Goal: Transaction & Acquisition: Purchase product/service

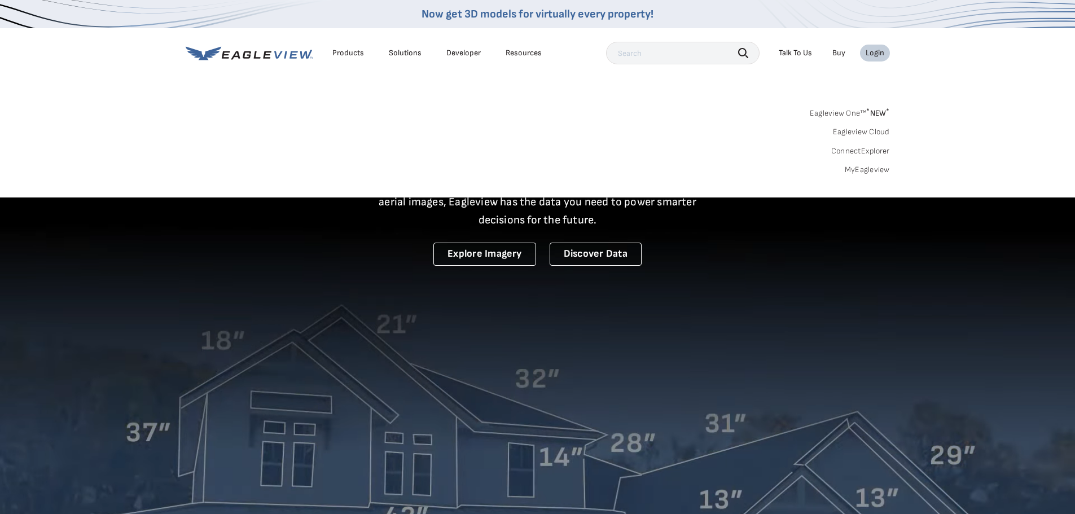
click at [877, 55] on div "Login" at bounding box center [874, 53] width 19 height 10
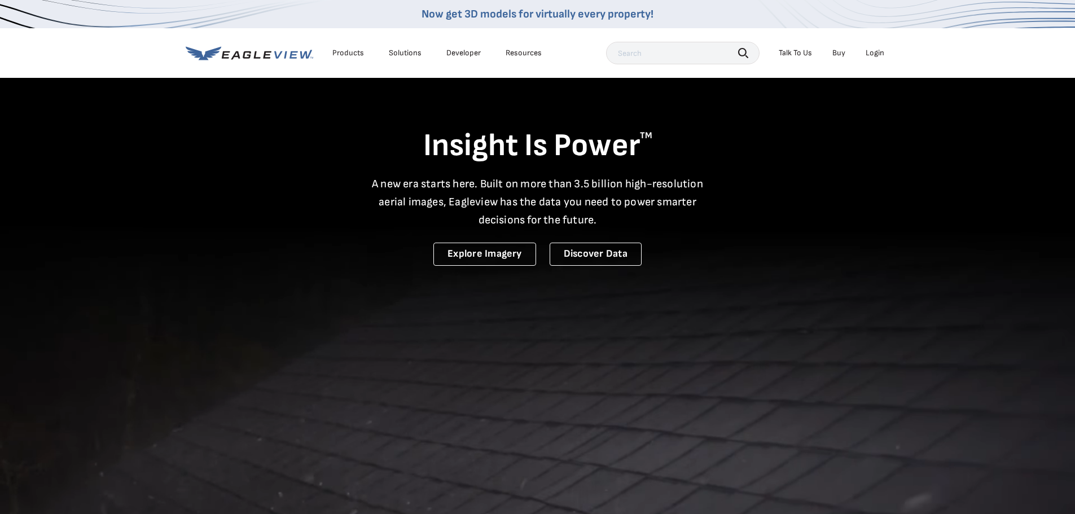
click at [877, 55] on div "Login" at bounding box center [874, 53] width 19 height 10
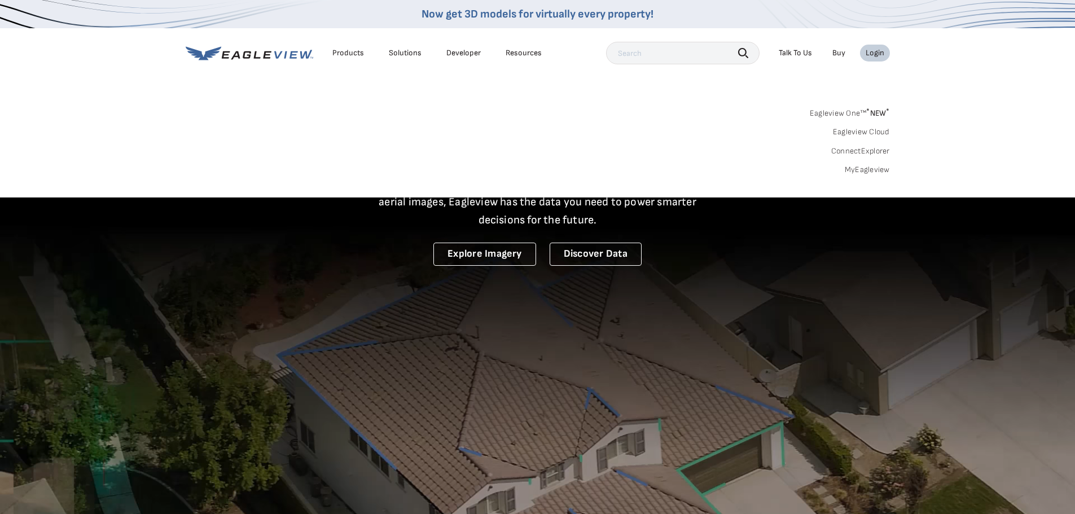
click at [865, 170] on link "MyEagleview" at bounding box center [866, 170] width 45 height 10
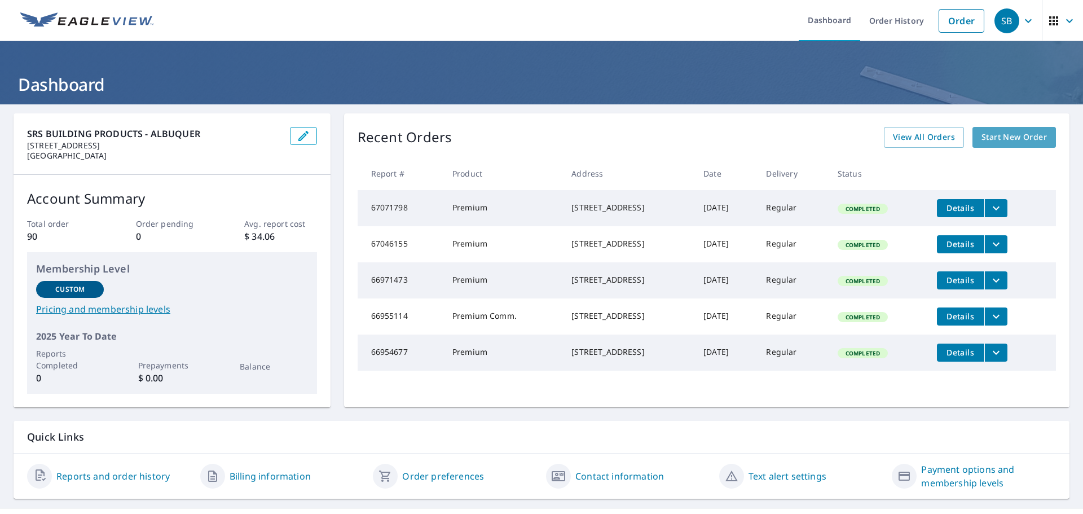
click at [995, 140] on span "Start New Order" at bounding box center [1013, 137] width 65 height 14
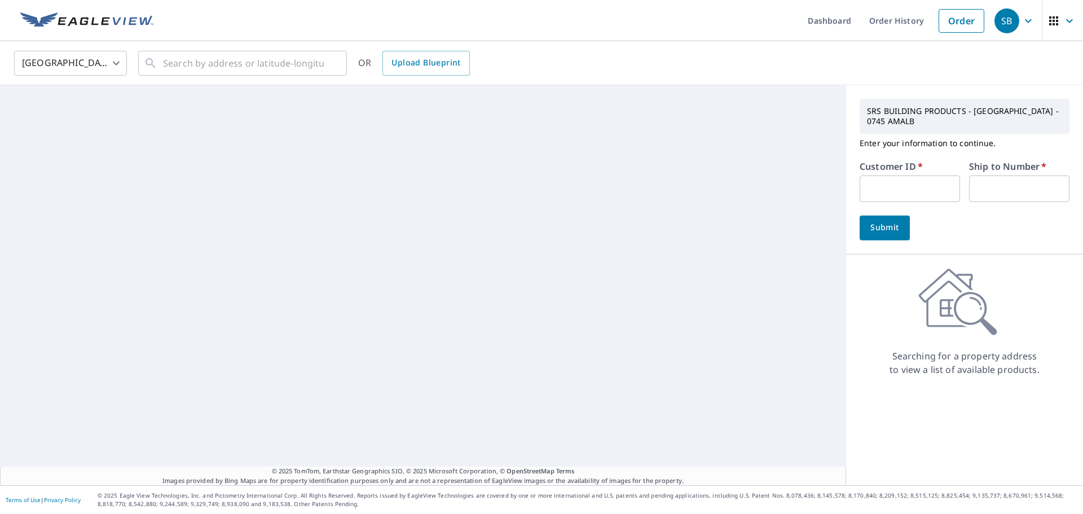
click at [894, 201] on input "text" at bounding box center [910, 188] width 100 height 27
type input "S045717"
click at [992, 187] on input "text" at bounding box center [1019, 188] width 100 height 27
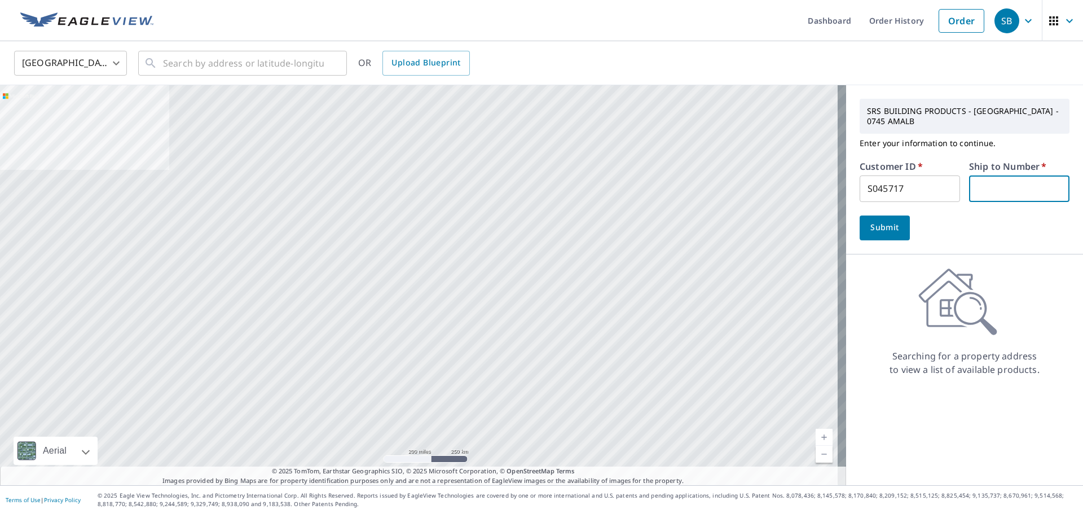
type input "1"
click at [196, 65] on input "text" at bounding box center [243, 63] width 161 height 32
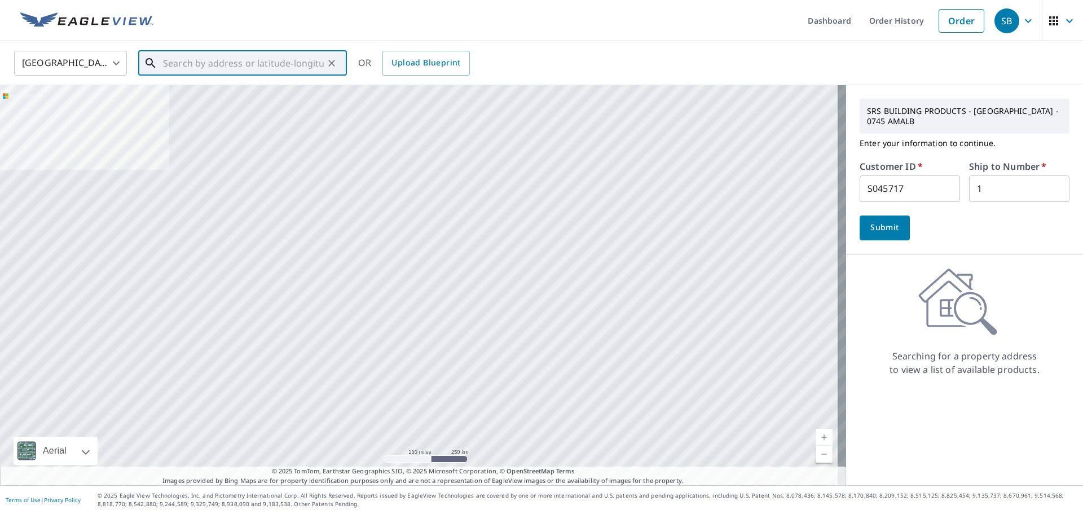
paste input "[STREET_ADDRESS]"
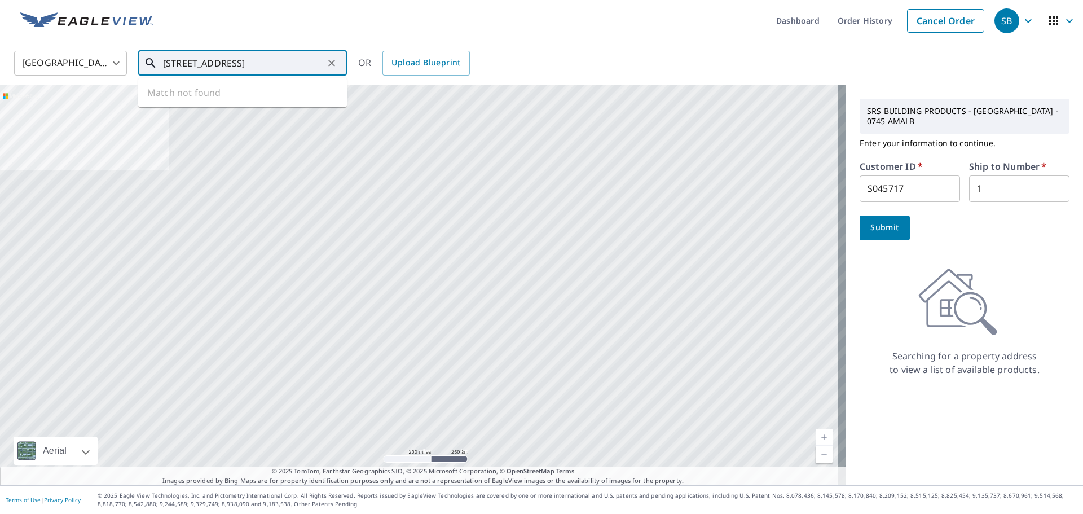
scroll to position [0, 40]
click at [179, 103] on p "[GEOGRAPHIC_DATA]" at bounding box center [249, 108] width 177 height 11
type input "[STREET_ADDRESS]"
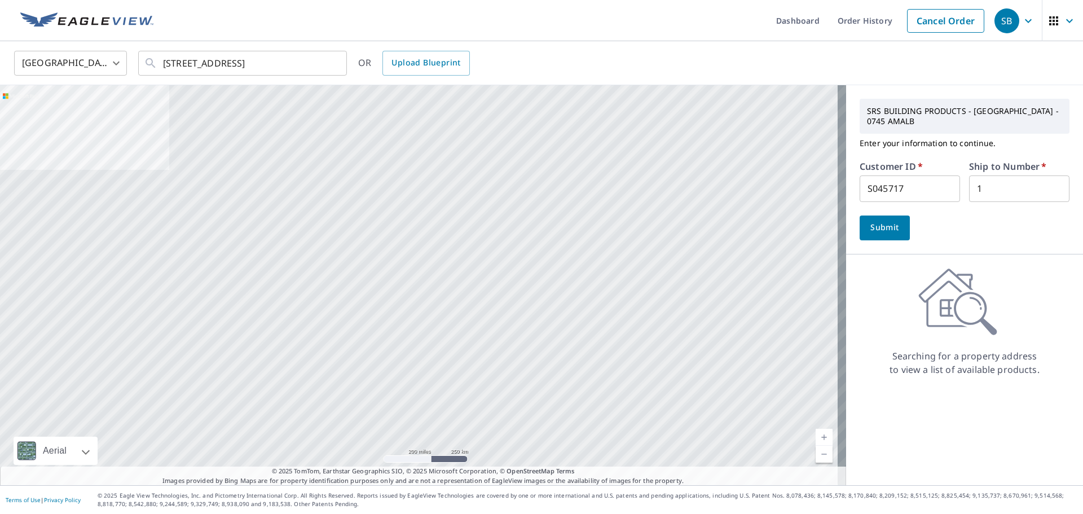
scroll to position [0, 0]
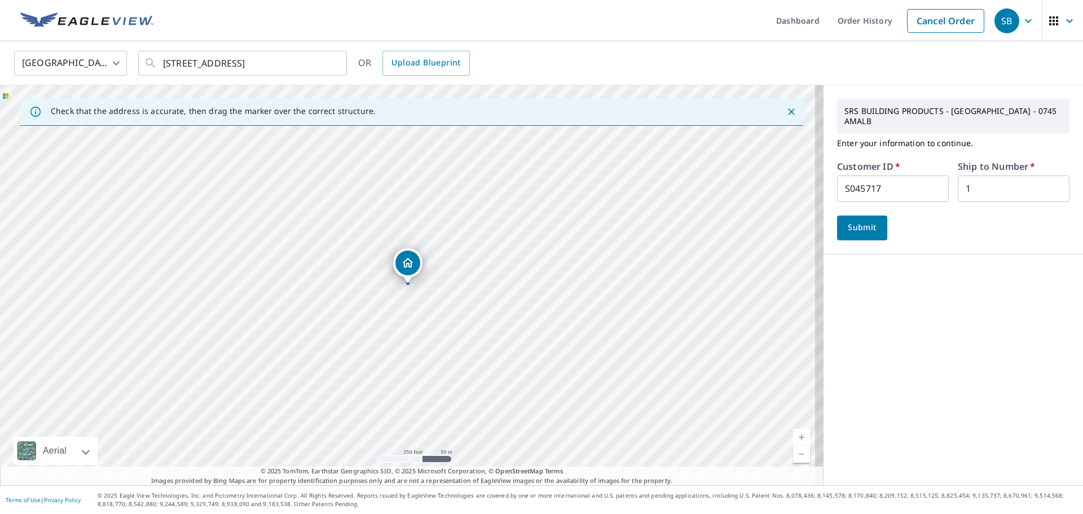
click at [837, 228] on button "Submit" at bounding box center [862, 227] width 50 height 25
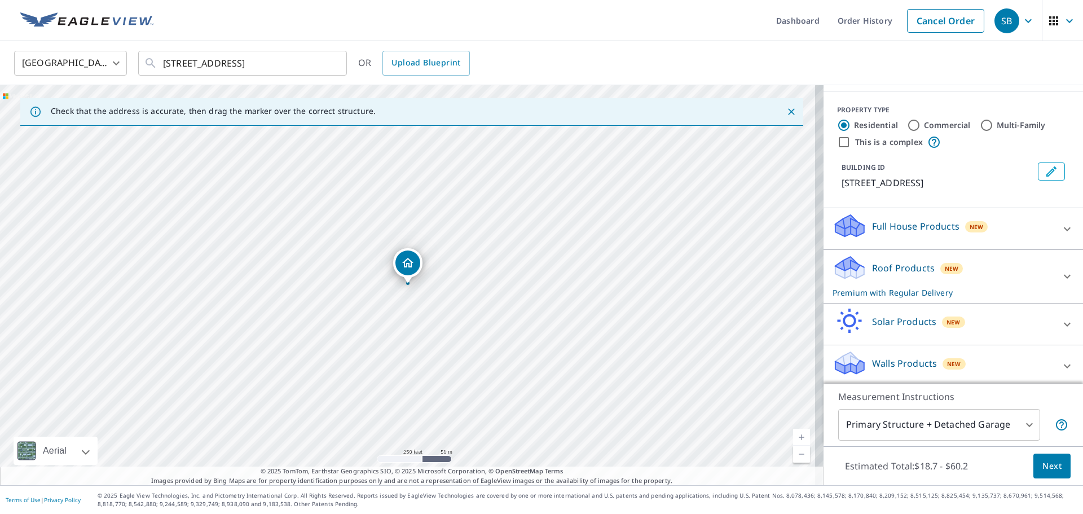
scroll to position [137, 0]
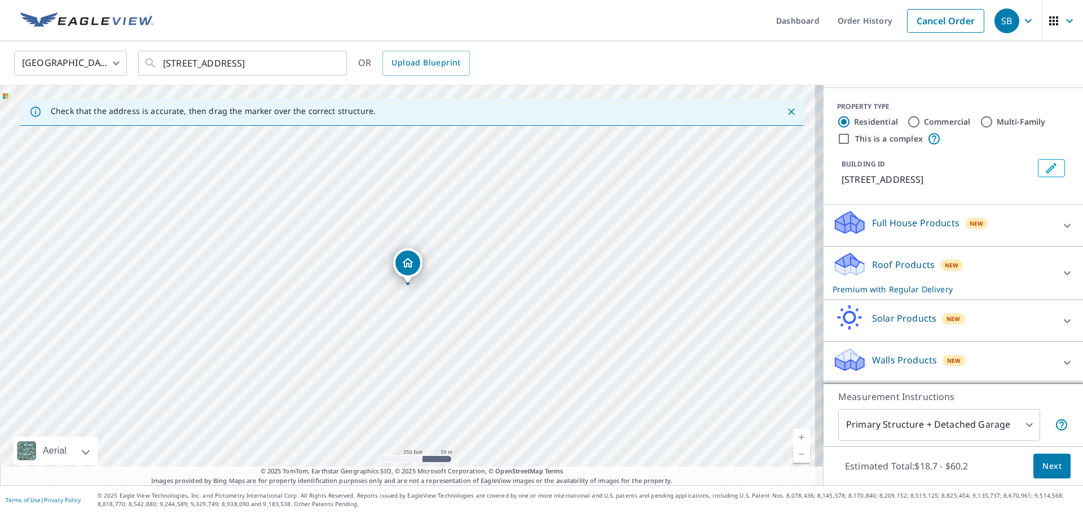
click at [1043, 461] on span "Next" at bounding box center [1051, 466] width 19 height 14
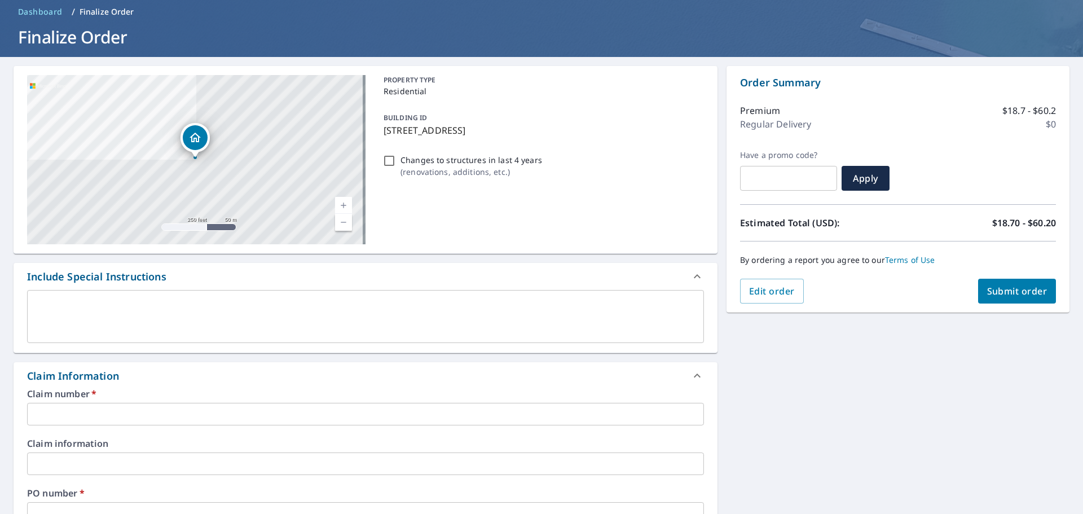
scroll to position [113, 0]
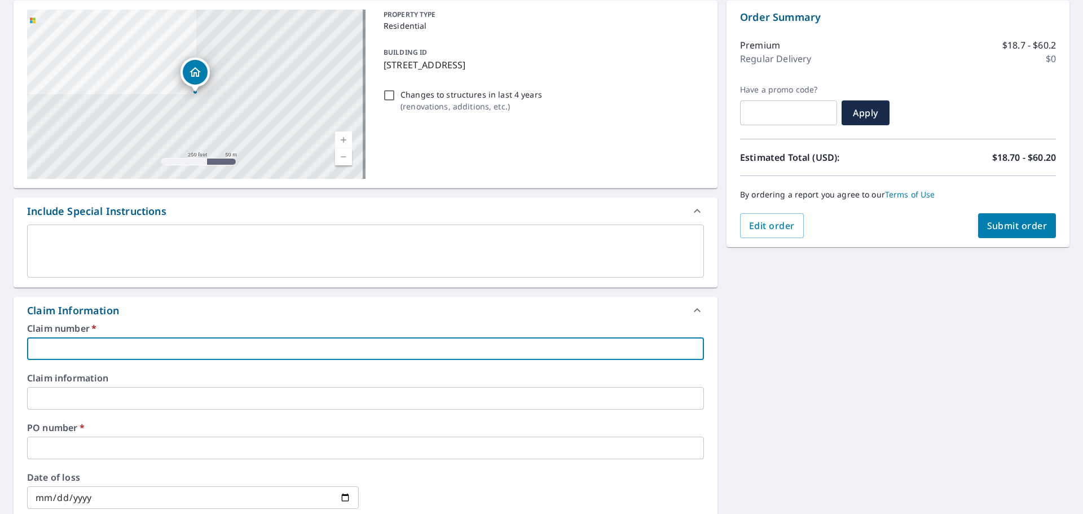
click at [90, 349] on input "text" at bounding box center [365, 348] width 677 height 23
paste input "[STREET_ADDRESS]"
type input "[STREET_ADDRESS]"
checkbox input "true"
type input "[STREET_ADDRESS]"
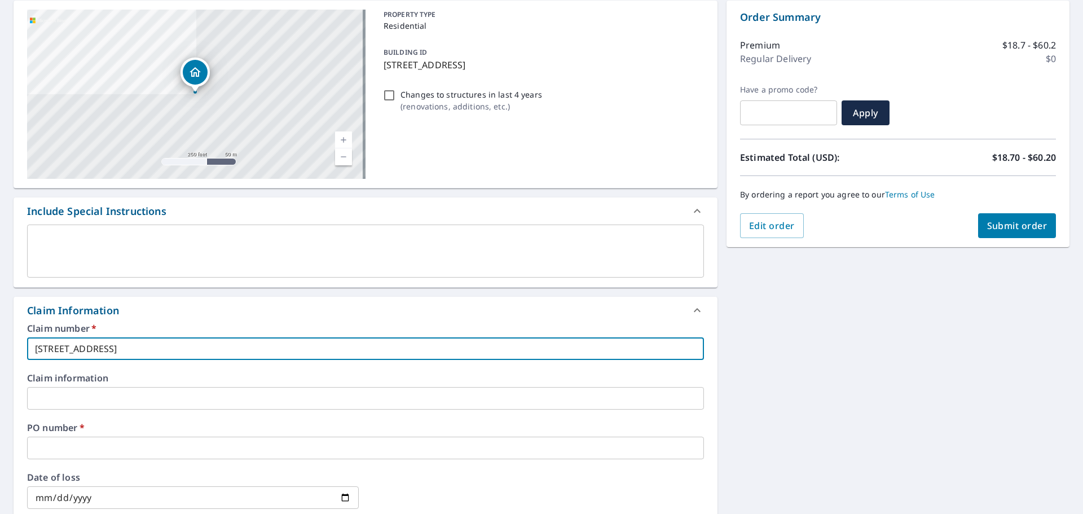
click at [88, 444] on input "text" at bounding box center [365, 448] width 677 height 23
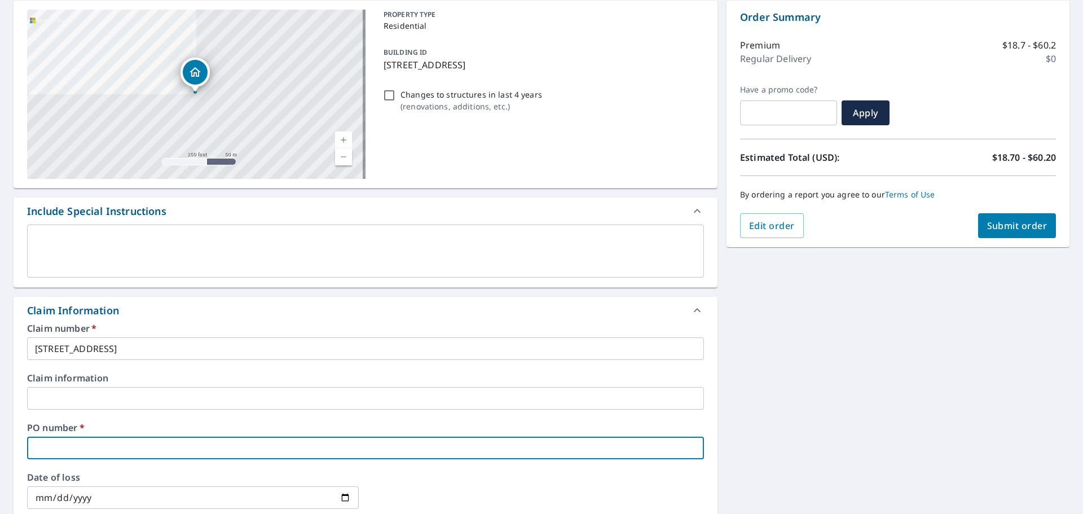
paste input "[STREET_ADDRESS]"
type input "[STREET_ADDRESS]"
checkbox input "true"
type input "[STREET_ADDRESS]"
click at [1002, 220] on span "Submit order" at bounding box center [1017, 225] width 60 height 12
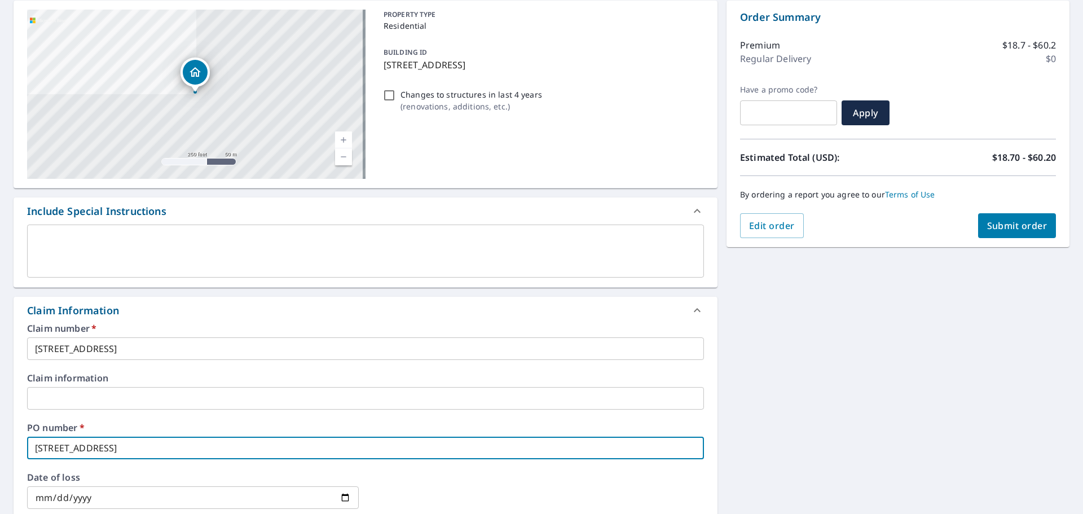
checkbox input "true"
